Goal: Task Accomplishment & Management: Manage account settings

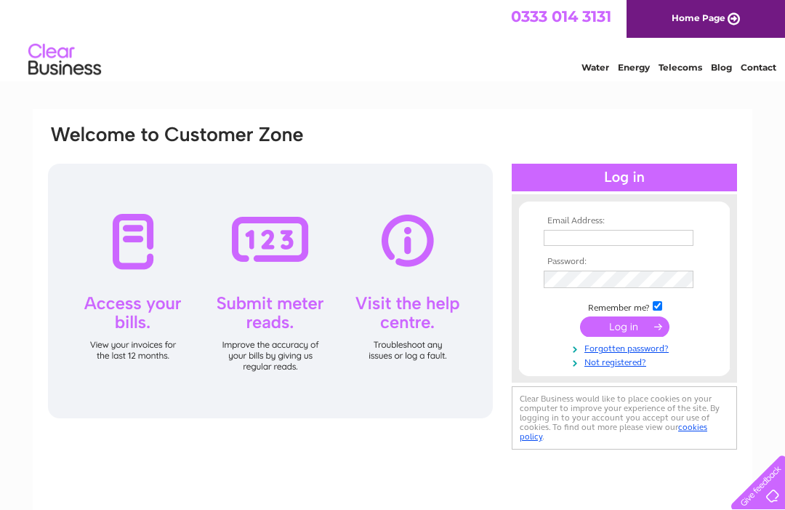
click at [685, 245] on input "text" at bounding box center [619, 238] width 150 height 16
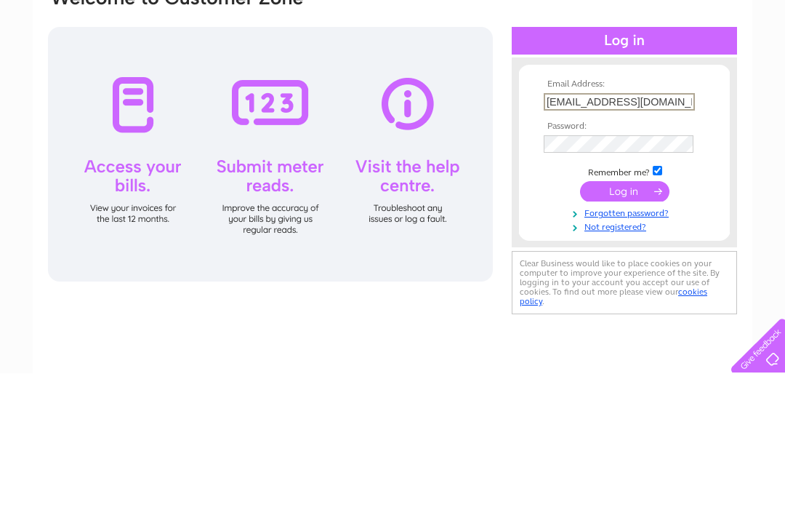
type input "[EMAIL_ADDRESS][DOMAIN_NAME]"
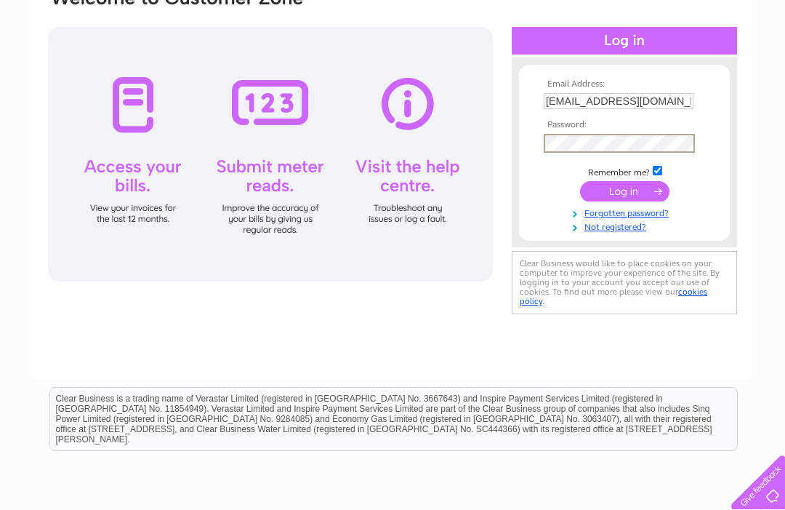
click at [635, 192] on input "submit" at bounding box center [624, 191] width 89 height 20
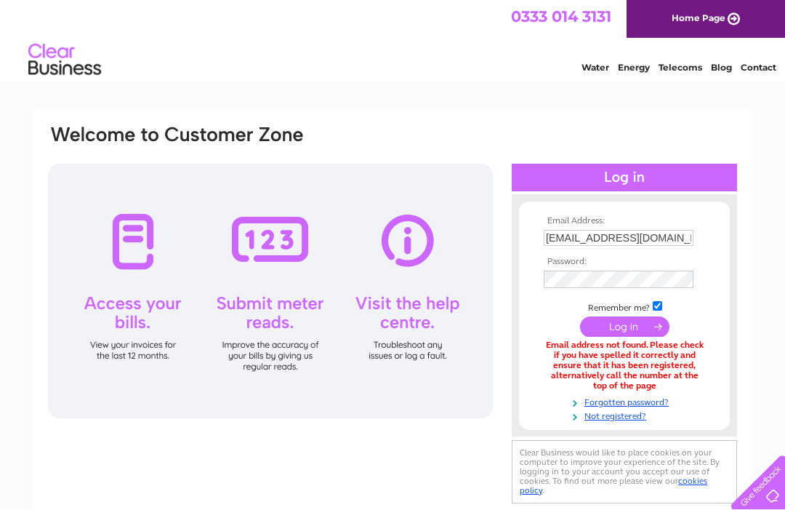
click at [647, 401] on link "Forgotten password?" at bounding box center [626, 401] width 165 height 14
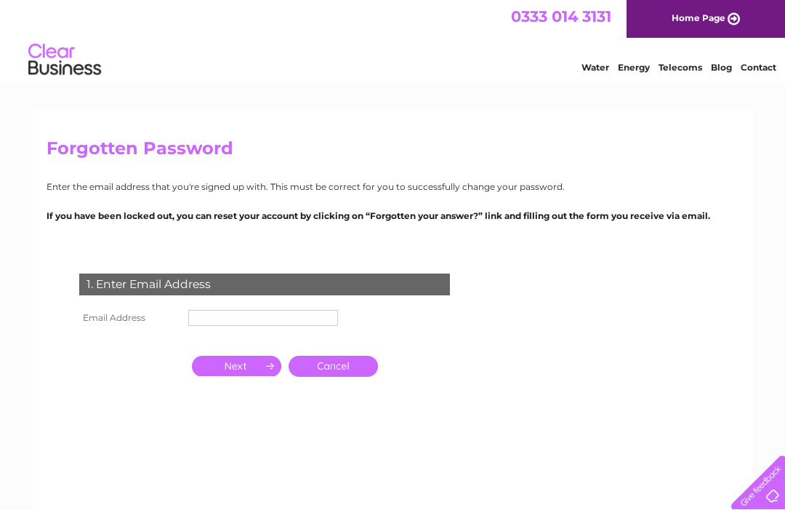
click at [219, 310] on input "text" at bounding box center [263, 318] width 150 height 16
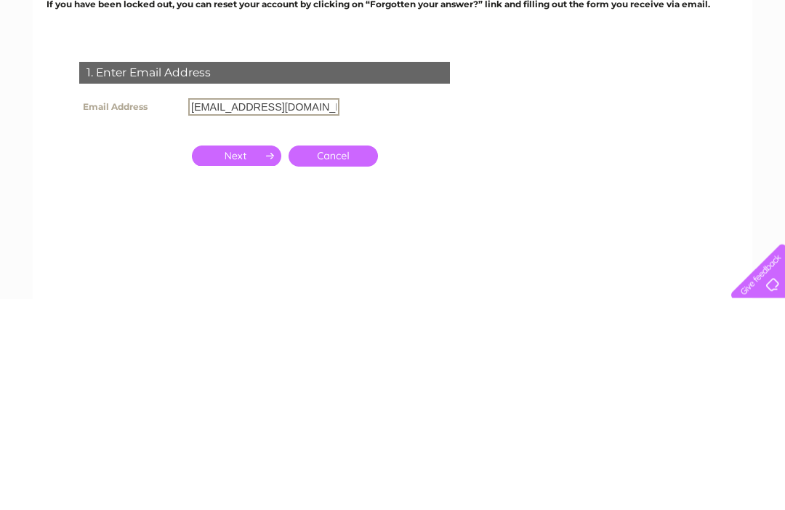
type input "[EMAIL_ADDRESS][DOMAIN_NAME]"
click at [325, 357] on link "Cancel" at bounding box center [333, 367] width 89 height 21
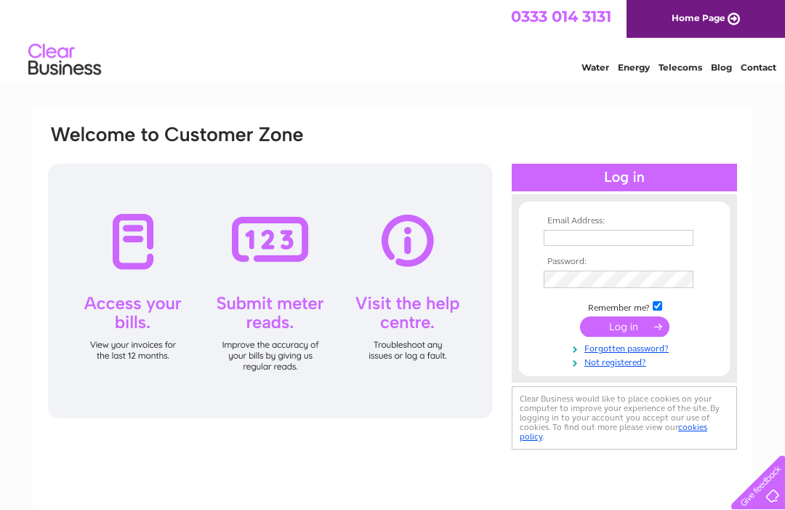
click at [611, 358] on link "Not registered?" at bounding box center [626, 361] width 165 height 14
click at [627, 354] on link "Forgotten password?" at bounding box center [626, 347] width 165 height 14
click at [639, 364] on link "Not registered?" at bounding box center [626, 361] width 165 height 14
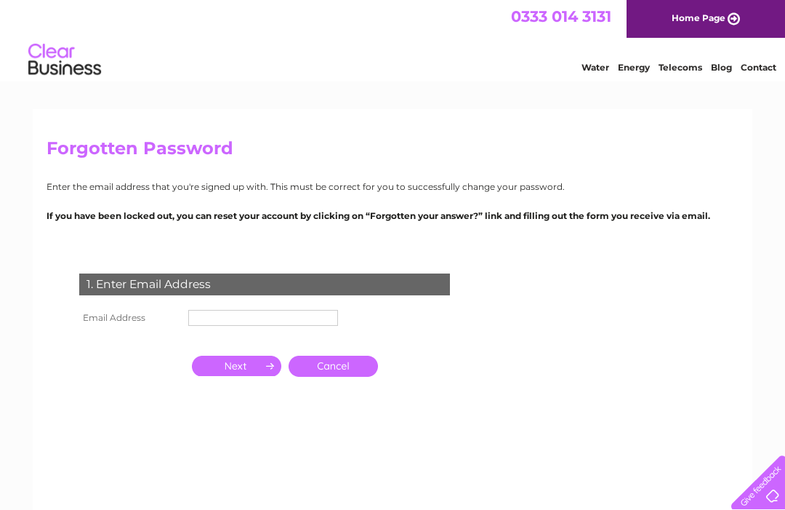
click at [222, 321] on input "text" at bounding box center [263, 318] width 150 height 16
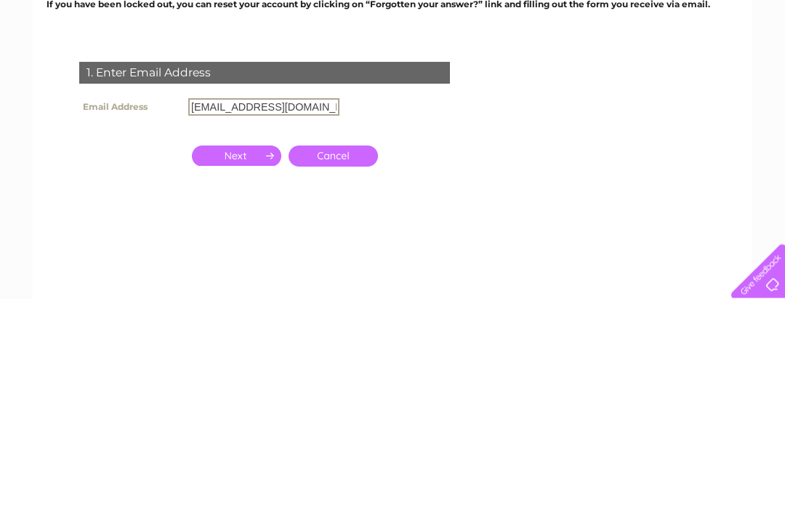
type input "[EMAIL_ADDRESS][DOMAIN_NAME]"
click input "submit" at bounding box center [0, 0] width 0 height 0
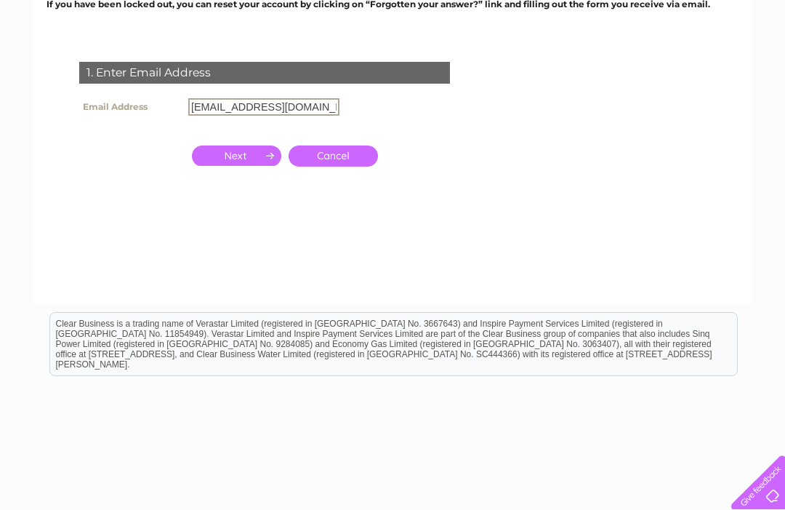
click at [213, 158] on input "button" at bounding box center [236, 155] width 89 height 20
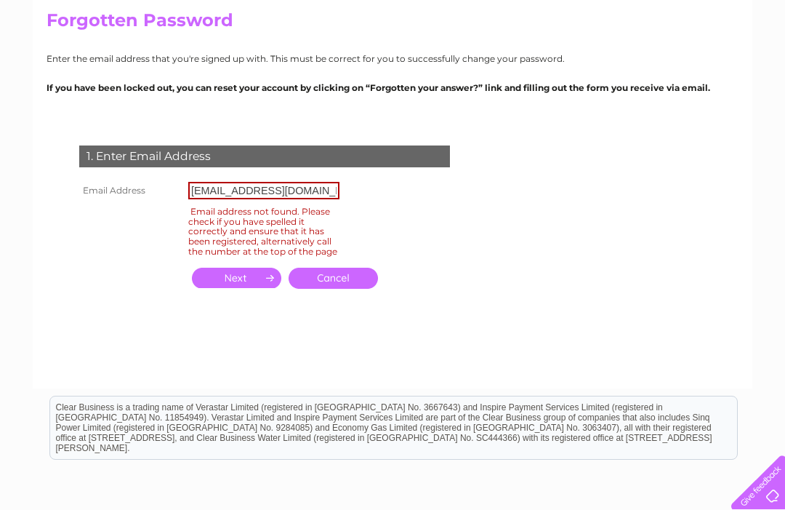
scroll to position [127, 0]
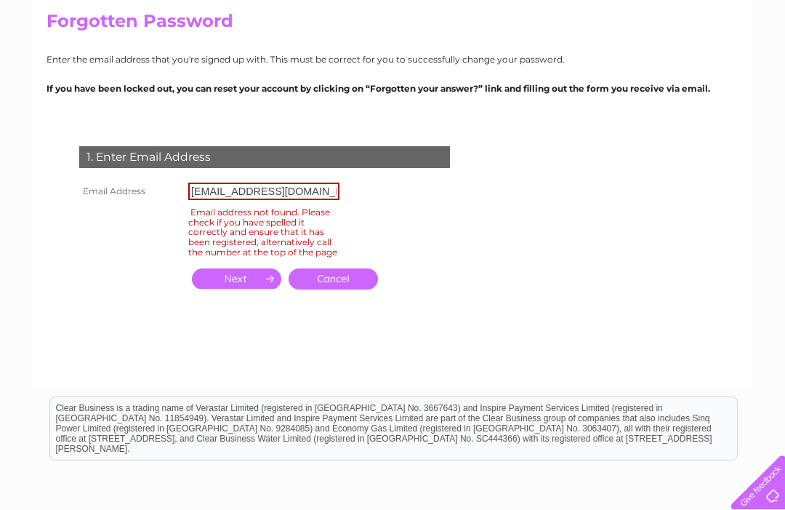
click at [201, 188] on input "[EMAIL_ADDRESS][DOMAIN_NAME]" at bounding box center [263, 190] width 151 height 17
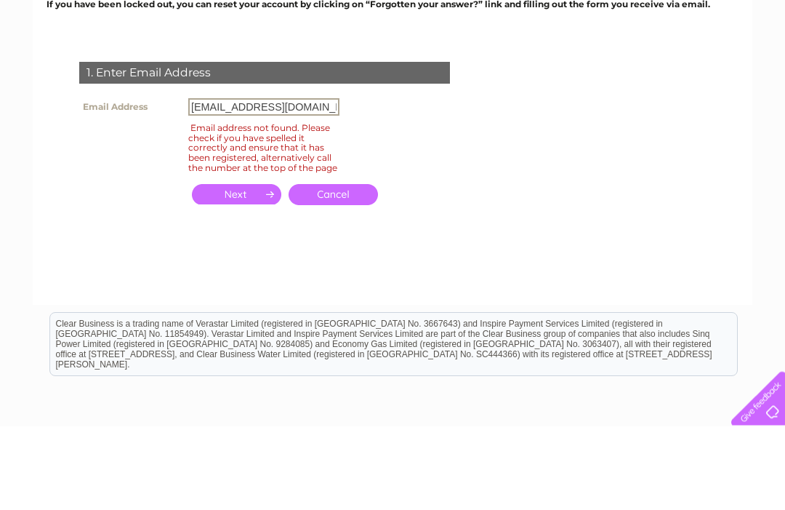
click at [210, 268] on input "button" at bounding box center [236, 278] width 89 height 20
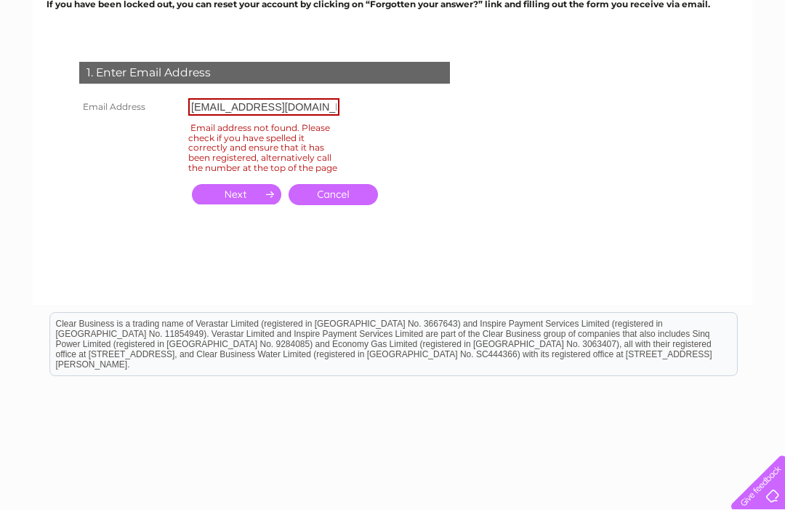
click at [211, 204] on input "button" at bounding box center [236, 194] width 89 height 20
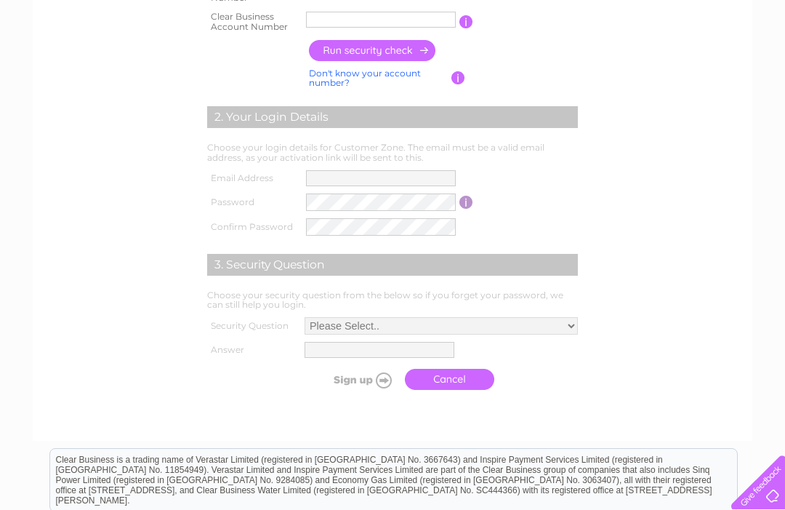
scroll to position [542, 0]
